Goal: Navigation & Orientation: Understand site structure

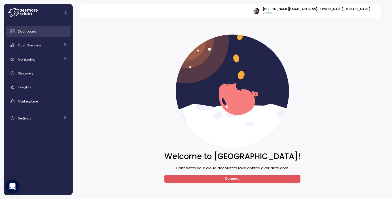
click at [26, 32] on span "Dashboard" at bounding box center [27, 31] width 18 height 5
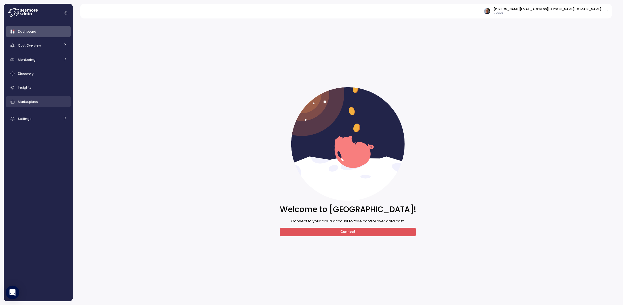
click at [24, 97] on link "Marketplace" at bounding box center [38, 101] width 65 height 11
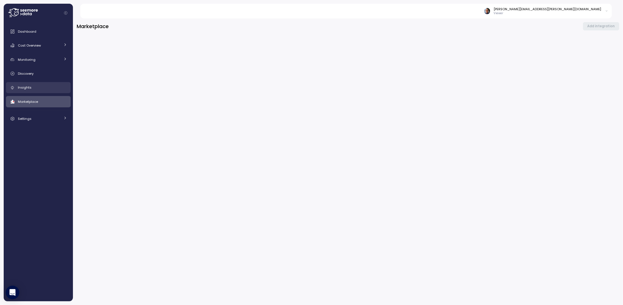
click at [35, 87] on div "Insights" at bounding box center [42, 88] width 49 height 6
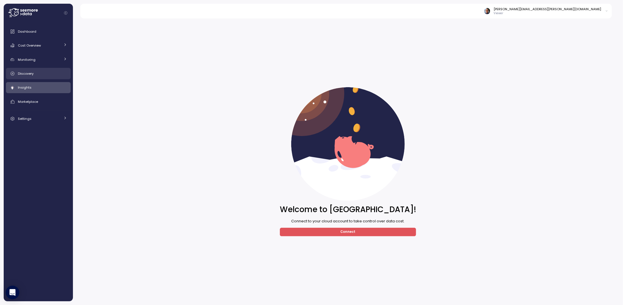
click at [40, 77] on link "Discovery" at bounding box center [38, 73] width 65 height 11
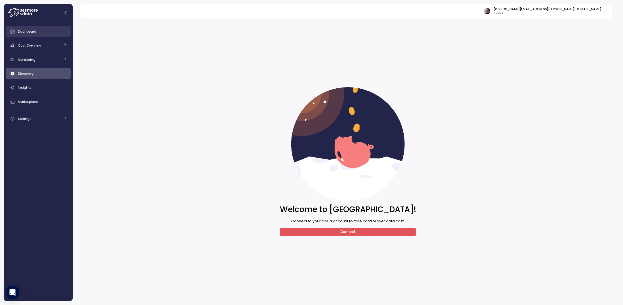
click at [39, 28] on link "Dashboard" at bounding box center [38, 31] width 65 height 11
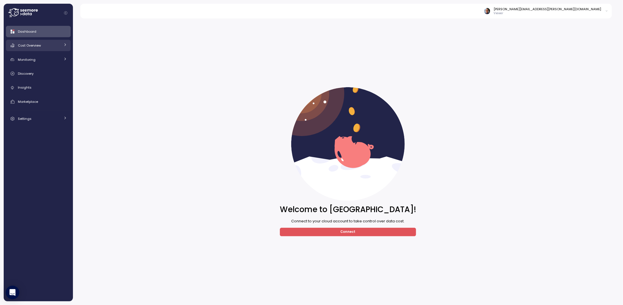
click at [35, 43] on div "Cost Overview" at bounding box center [39, 46] width 43 height 6
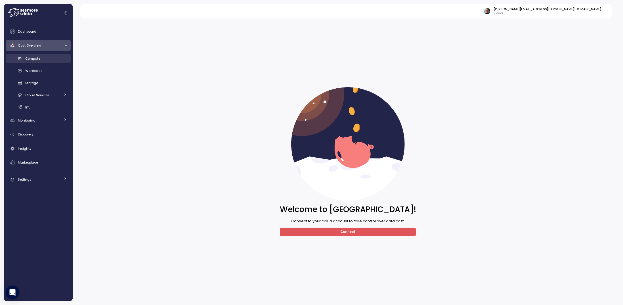
click at [40, 57] on span "Compute" at bounding box center [32, 58] width 15 height 5
click at [44, 70] on div "Workloads" at bounding box center [46, 71] width 42 height 6
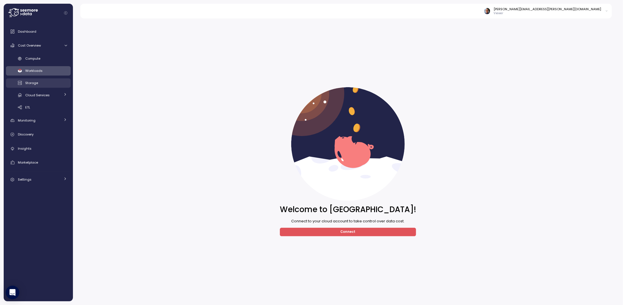
click at [43, 81] on div "Storage" at bounding box center [46, 83] width 42 height 6
click at [42, 96] on span "Cloud Services" at bounding box center [37, 95] width 24 height 5
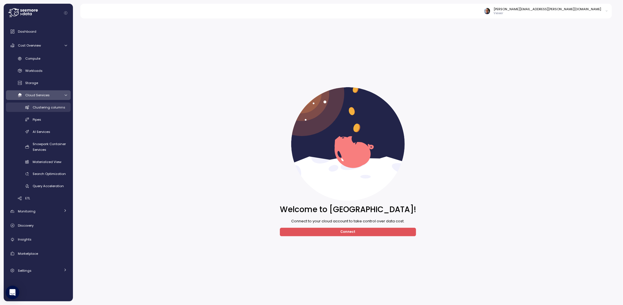
click at [41, 110] on div "Clustering columns" at bounding box center [50, 107] width 34 height 6
click at [41, 118] on div "Pipes" at bounding box center [50, 120] width 34 height 6
click at [43, 130] on span "AI Services" at bounding box center [42, 131] width 18 height 5
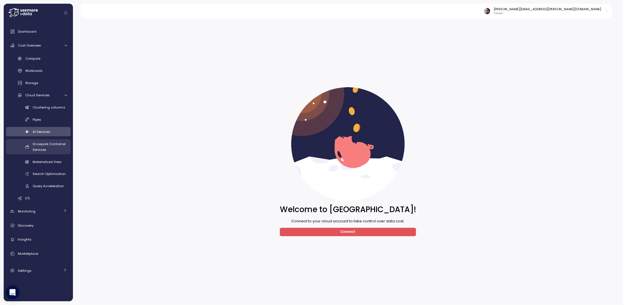
click at [48, 143] on span "Snowpark Container Services" at bounding box center [49, 147] width 33 height 10
click at [49, 161] on span "Materialized View" at bounding box center [47, 161] width 29 height 5
